Goal: Transaction & Acquisition: Purchase product/service

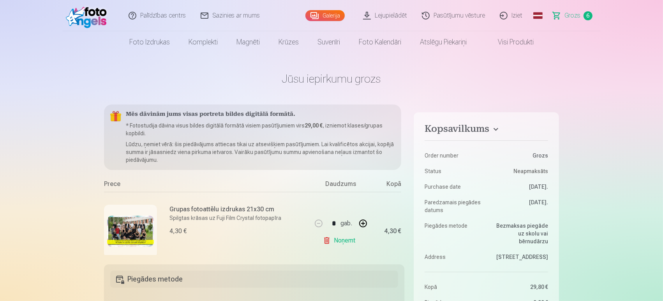
click at [121, 224] on img at bounding box center [130, 230] width 47 height 31
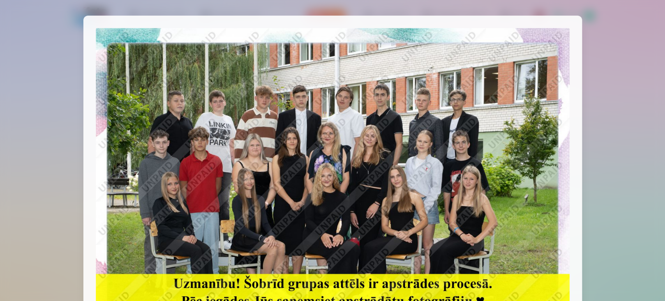
click at [596, 219] on div at bounding box center [332, 150] width 665 height 301
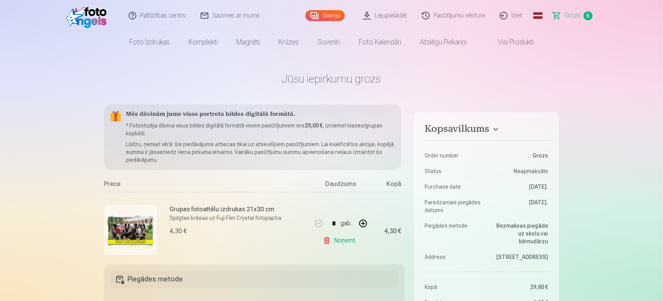
click at [84, 15] on img at bounding box center [88, 15] width 45 height 25
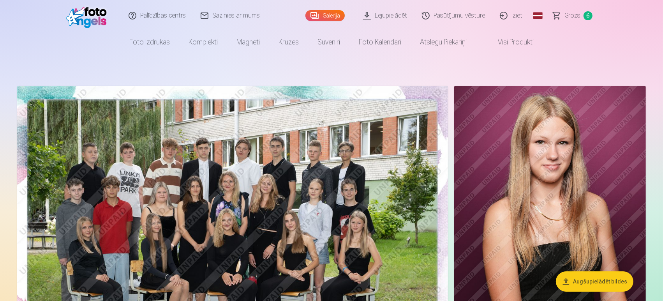
click at [322, 17] on link "Galerija" at bounding box center [324, 15] width 39 height 11
click at [573, 17] on span "Grozs" at bounding box center [573, 15] width 16 height 9
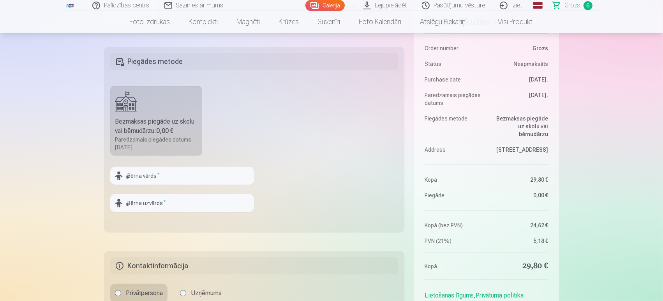
scroll to position [219, 0]
